Goal: Task Accomplishment & Management: Manage account settings

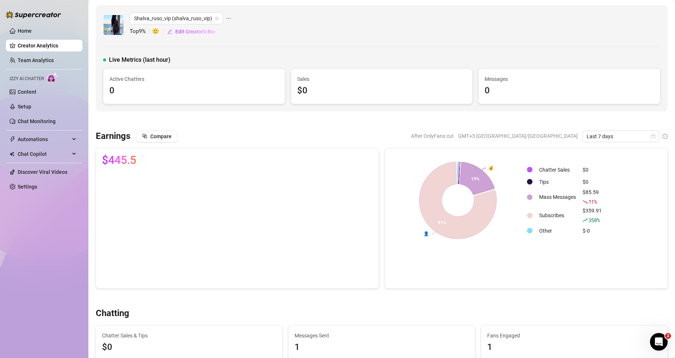
click at [223, 60] on div "Live Metrics (last hour)" at bounding box center [381, 60] width 557 height 9
click at [33, 60] on link "Team Analytics" at bounding box center [36, 60] width 36 height 6
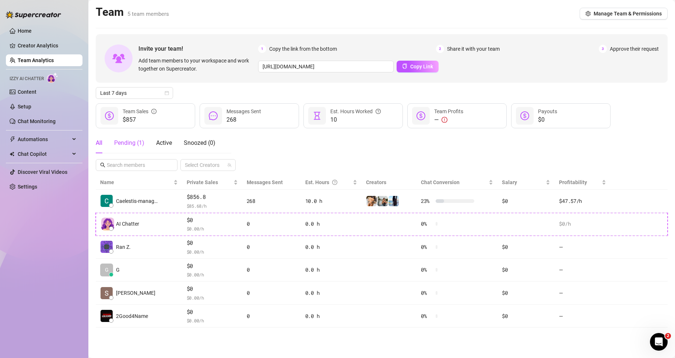
click at [132, 144] on div "Pending ( 1 )" at bounding box center [129, 143] width 30 height 9
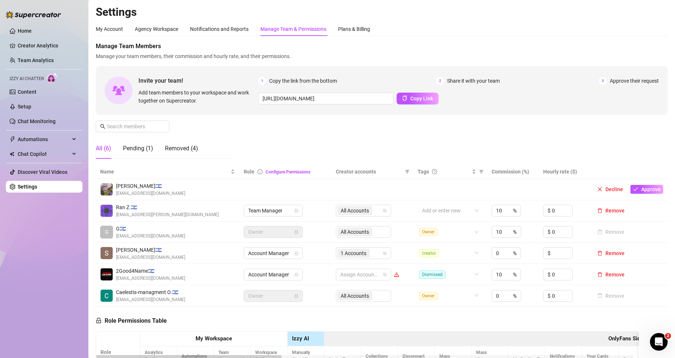
scroll to position [74, 0]
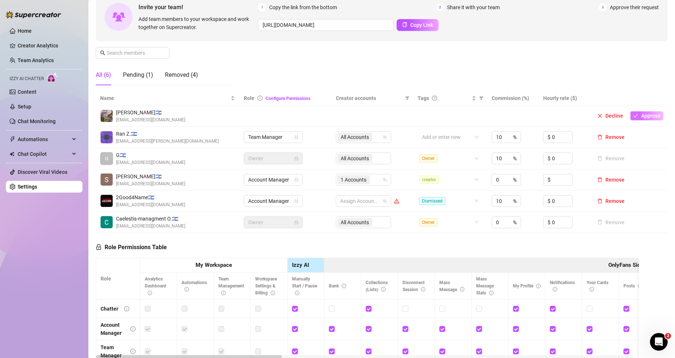
click at [643, 117] on span "Approve" at bounding box center [651, 116] width 20 height 6
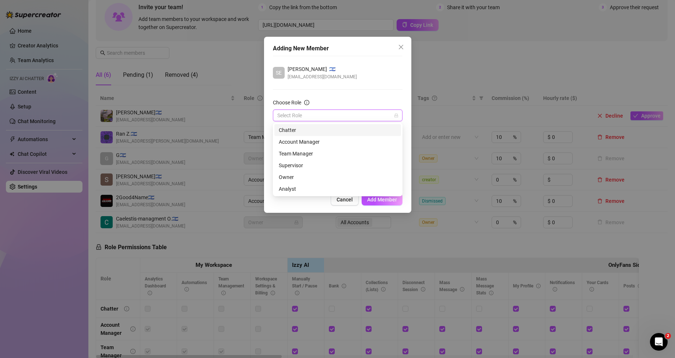
click at [315, 113] on input "Choose Role" at bounding box center [334, 115] width 114 height 11
click at [314, 113] on input "Choose Role" at bounding box center [334, 115] width 114 height 11
click at [332, 112] on input "Choose Role" at bounding box center [334, 115] width 114 height 11
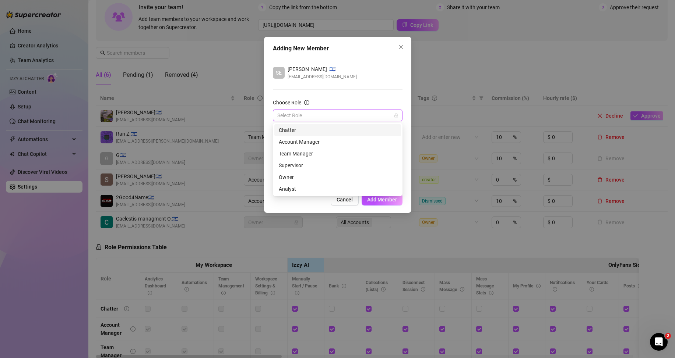
click at [304, 131] on div "Chatter" at bounding box center [338, 130] width 118 height 8
click at [308, 146] on div at bounding box center [333, 145] width 119 height 10
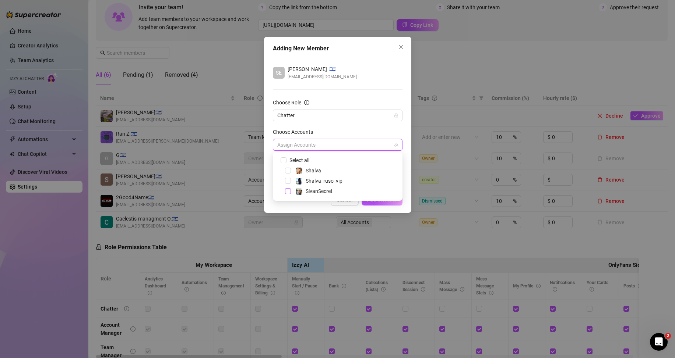
click at [287, 190] on span "Select tree node" at bounding box center [288, 191] width 6 height 6
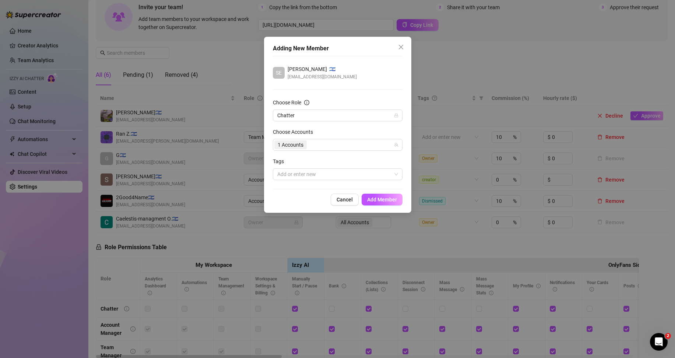
click at [360, 208] on div "Adding New Member SE [PERSON_NAME] 🇮🇱 [EMAIL_ADDRESS][DOMAIN_NAME] Choose Role …" at bounding box center [337, 125] width 147 height 176
click at [302, 176] on div at bounding box center [333, 174] width 119 height 10
click at [317, 161] on div "Tags" at bounding box center [338, 163] width 130 height 11
click at [330, 147] on div "1 Accounts" at bounding box center [333, 145] width 119 height 10
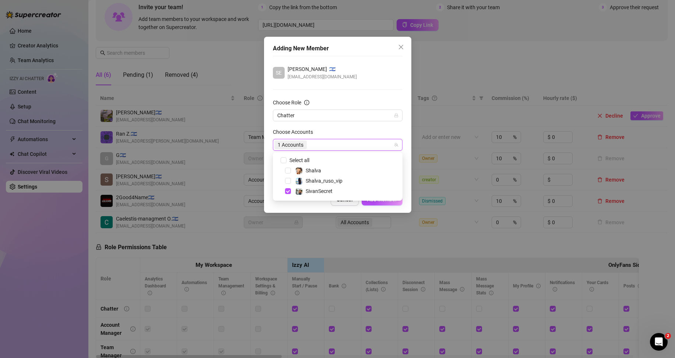
click at [401, 134] on div "Choose Accounts" at bounding box center [338, 133] width 130 height 11
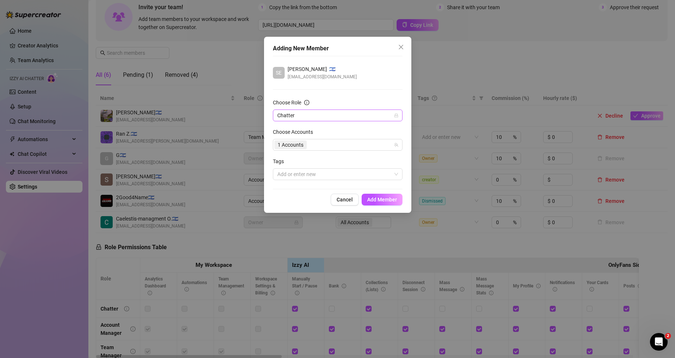
click at [331, 111] on span "Chatter" at bounding box center [337, 115] width 121 height 11
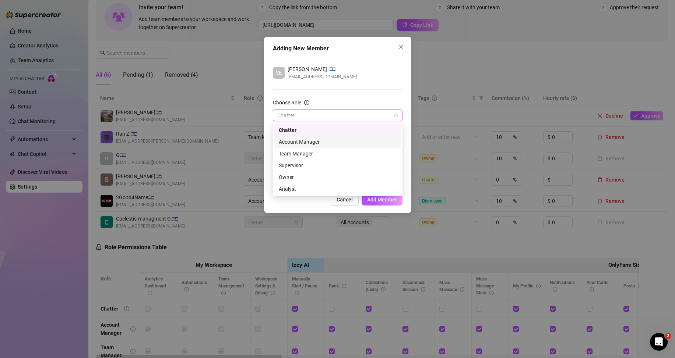
click at [405, 134] on div "Adding New Member SE [PERSON_NAME] 🇮🇱 [EMAIL_ADDRESS][DOMAIN_NAME] Choose Role …" at bounding box center [337, 125] width 147 height 176
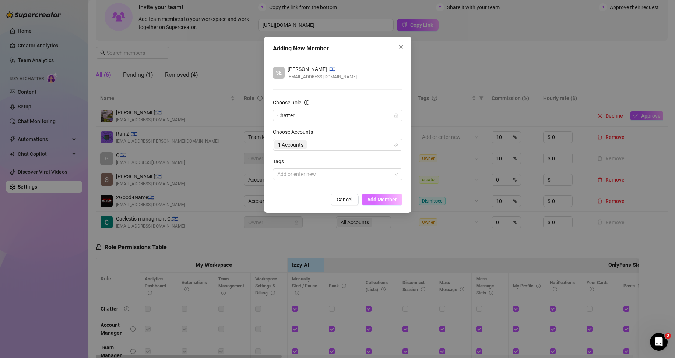
click at [378, 198] on span "Add Member" at bounding box center [382, 200] width 30 height 6
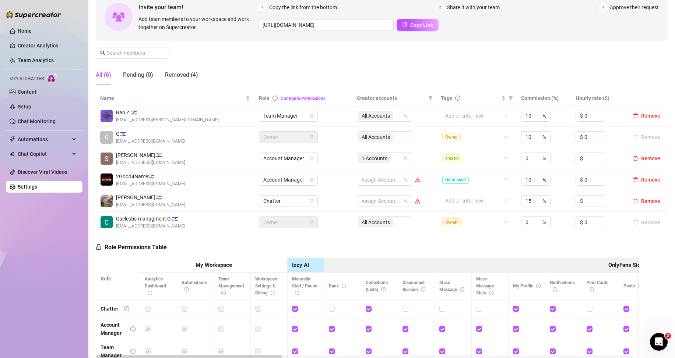
click at [415, 200] on icon "warning" at bounding box center [417, 201] width 5 height 5
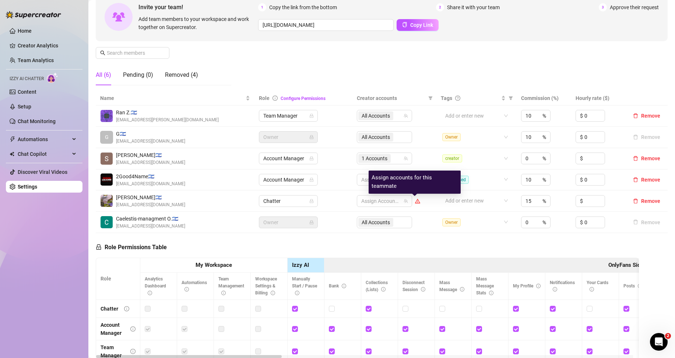
click at [415, 200] on icon "warning" at bounding box center [417, 201] width 5 height 5
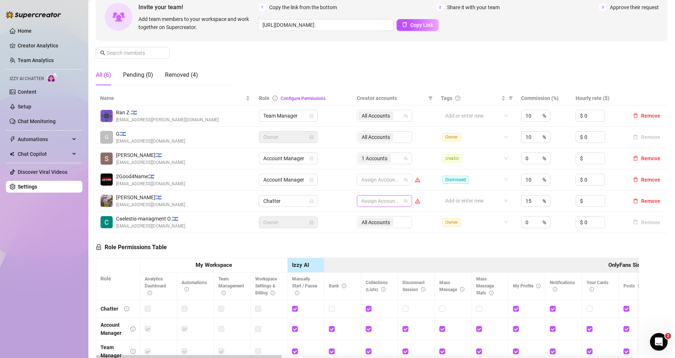
click at [379, 202] on div at bounding box center [380, 201] width 45 height 10
click at [394, 247] on span "SivanSecret" at bounding box center [399, 248] width 27 height 6
click at [465, 244] on div "Role Permissions Table Role My Workspace Izzy AI OnlyFans Side Menu OnlyFans Ch…" at bounding box center [367, 335] width 543 height 205
click at [54, 261] on div "Home Creator Analytics Team Analytics Izzy AI Chatter Content Setup Chat Monito…" at bounding box center [44, 176] width 77 height 352
